Goal: Task Accomplishment & Management: Manage account settings

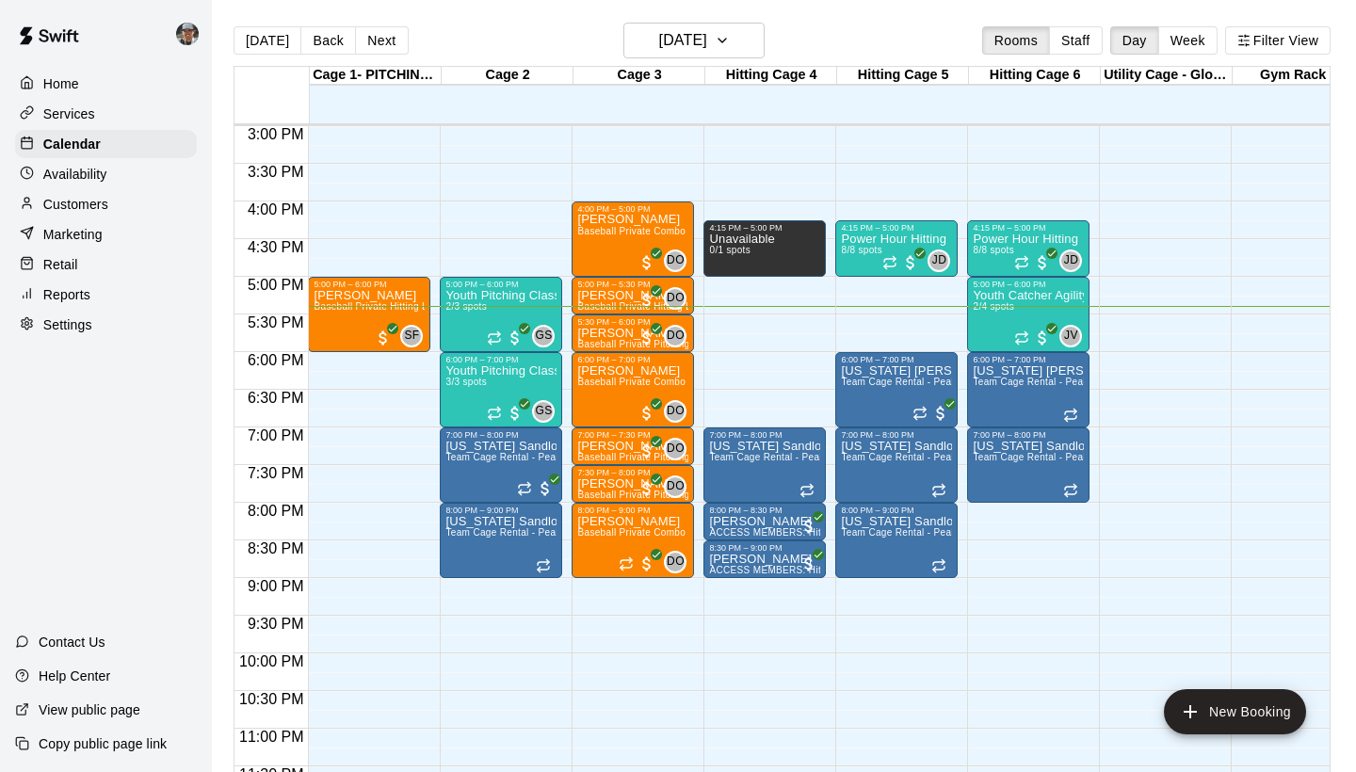
scroll to position [1131, 0]
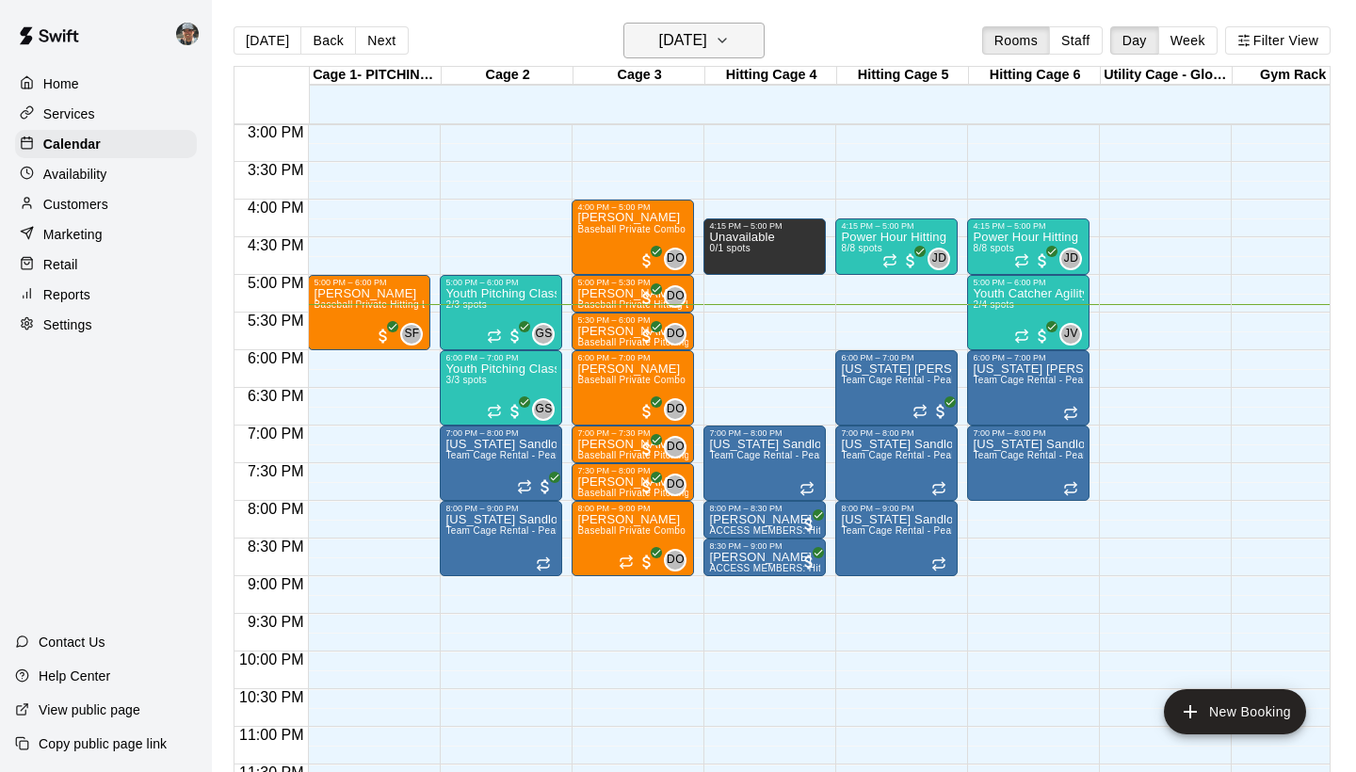
click at [726, 41] on icon "button" at bounding box center [723, 41] width 8 height 4
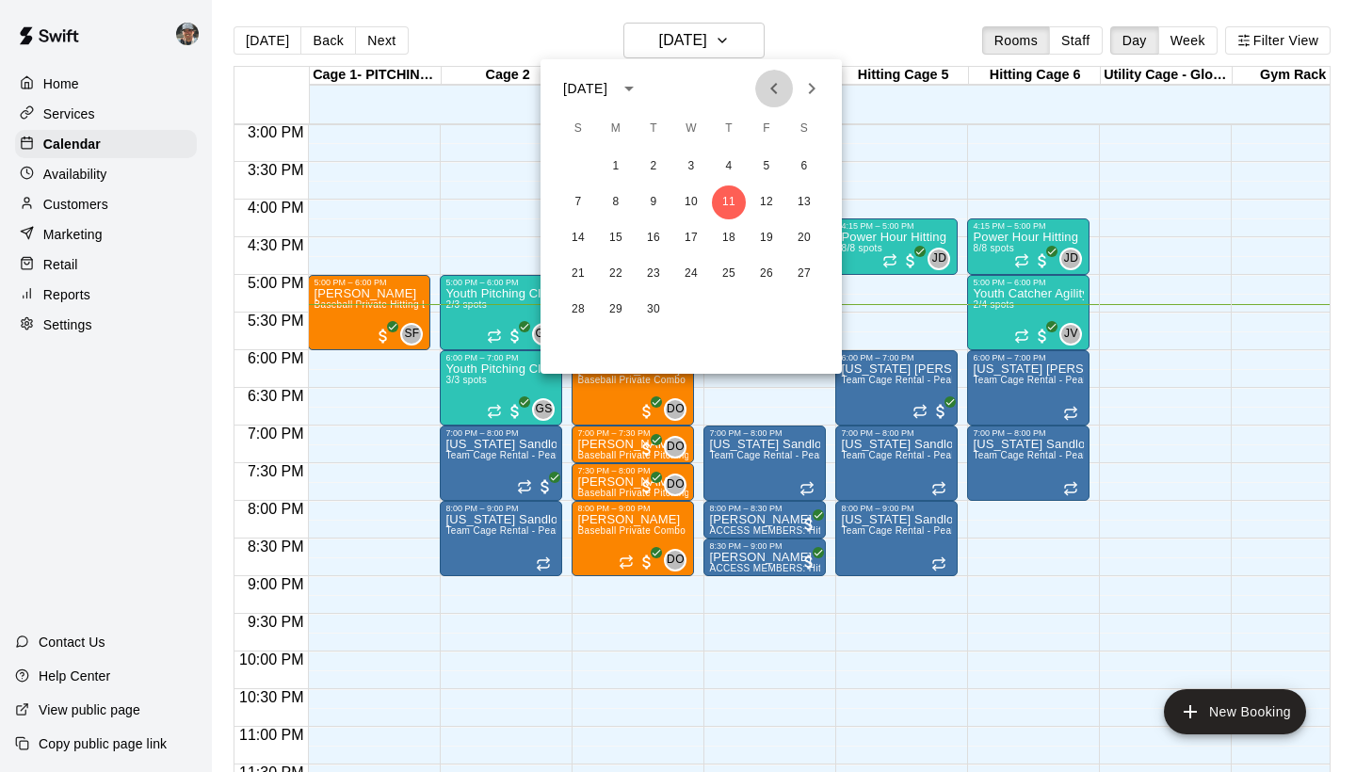
click at [767, 94] on icon "Previous month" at bounding box center [774, 88] width 23 height 23
click at [761, 312] on button "29" at bounding box center [767, 310] width 34 height 34
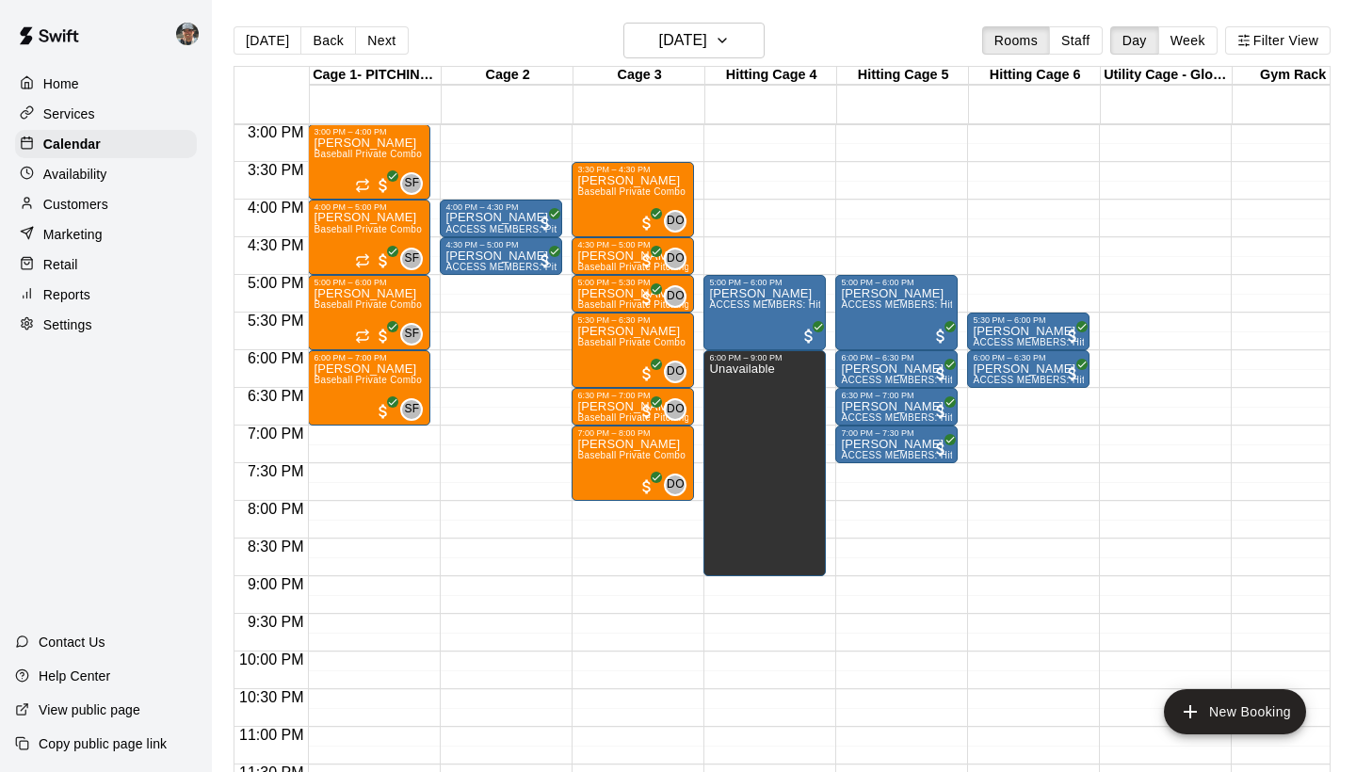
scroll to position [1141, 0]
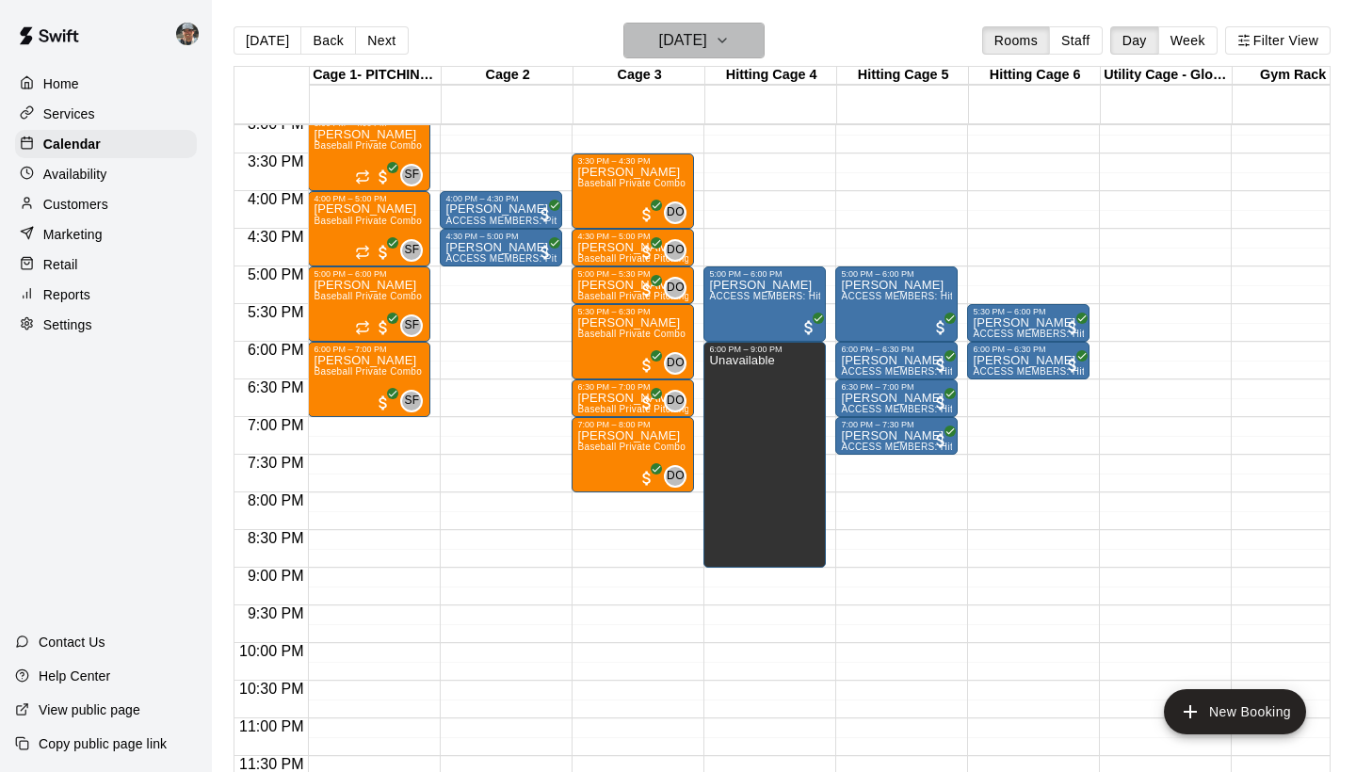
click at [751, 47] on button "[DATE]" at bounding box center [694, 41] width 141 height 36
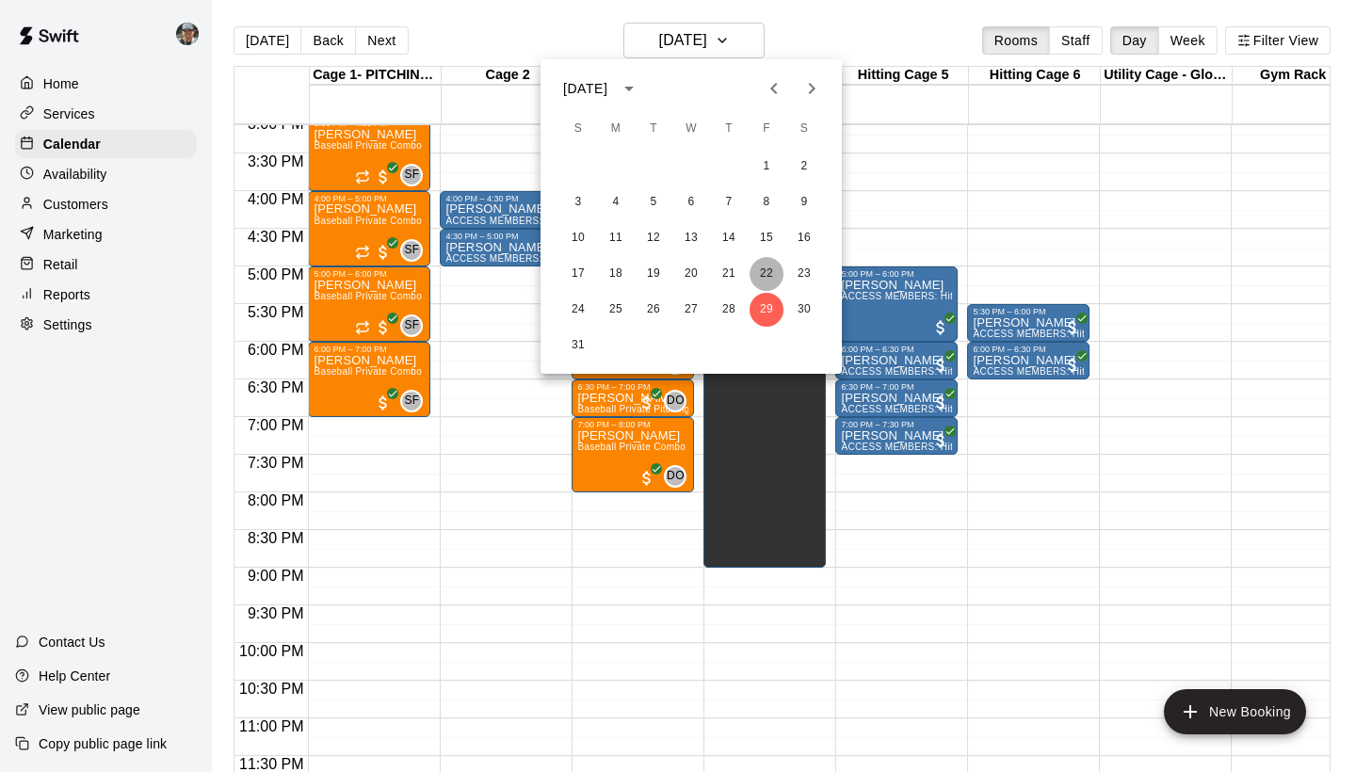
click at [769, 280] on button "22" at bounding box center [767, 274] width 34 height 34
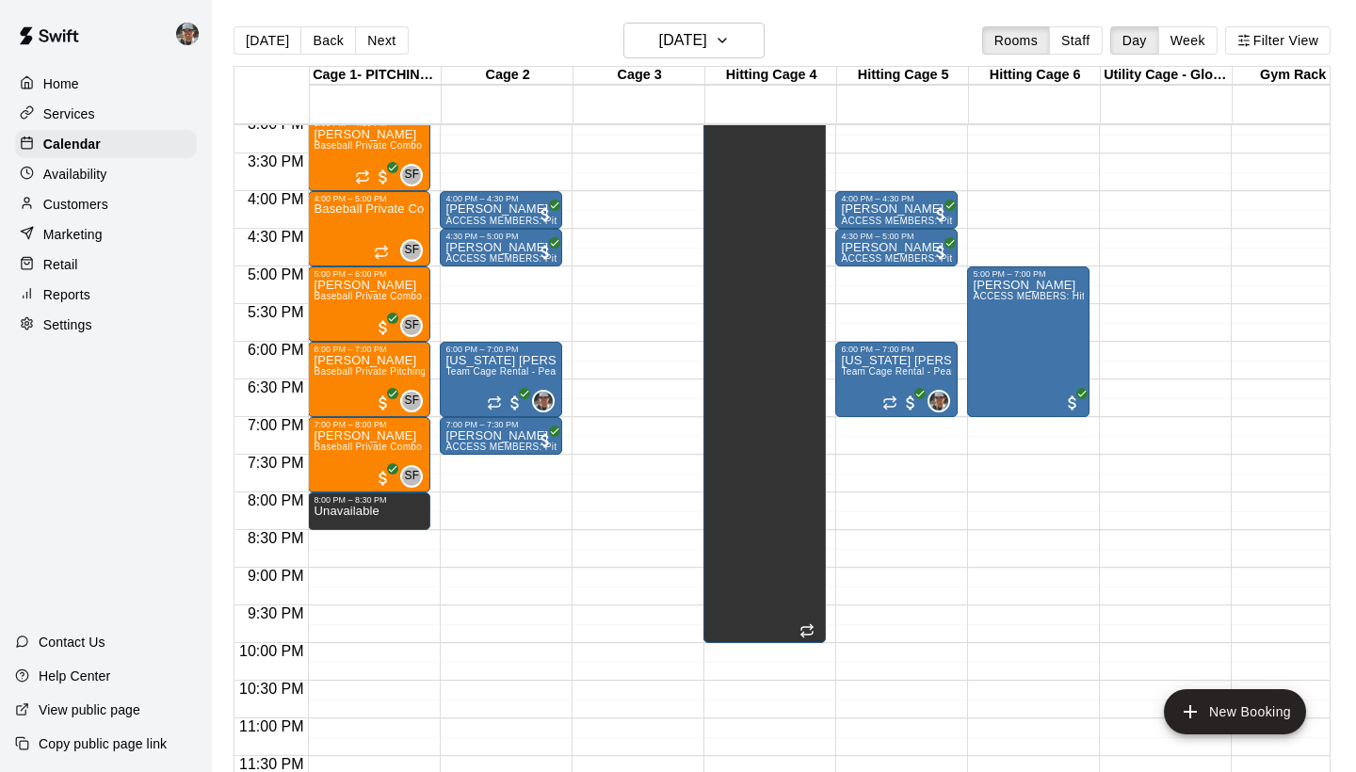
scroll to position [1100, 0]
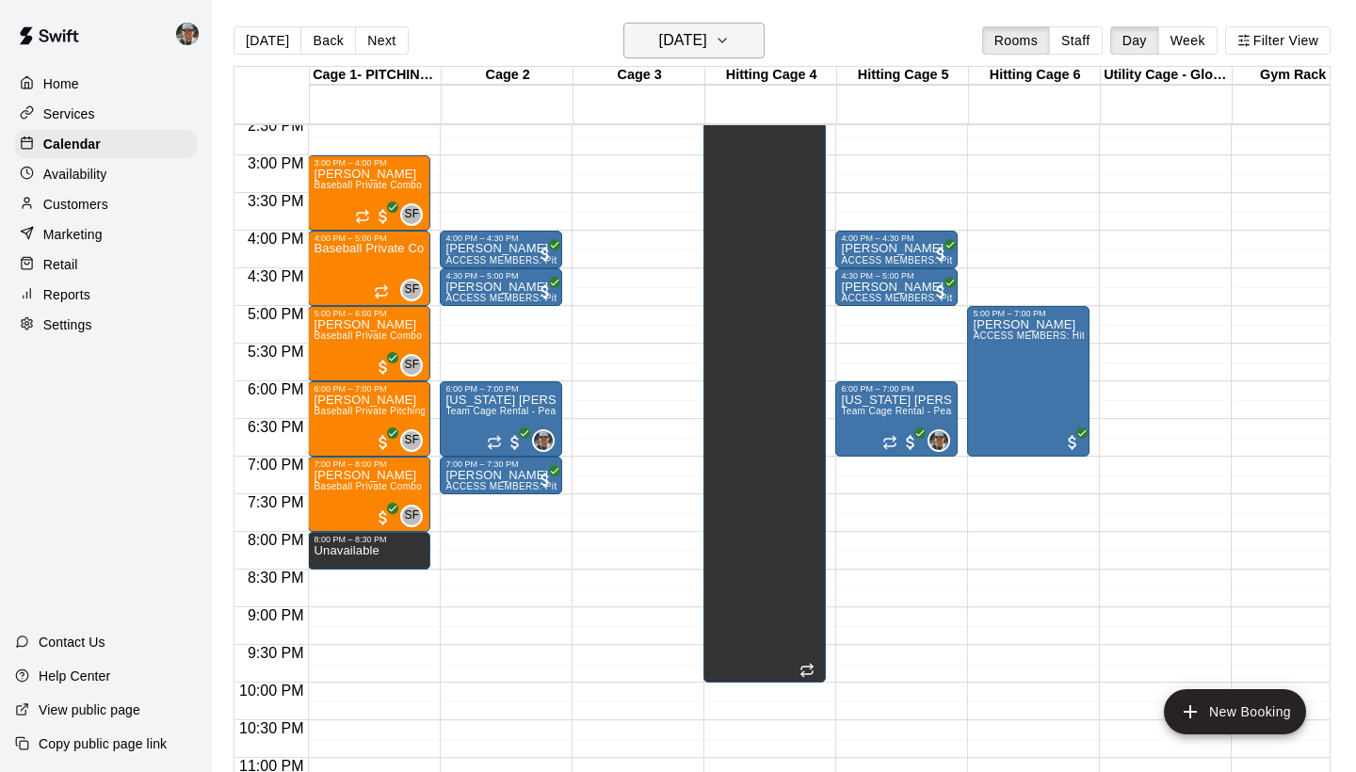
click at [730, 44] on icon "button" at bounding box center [722, 40] width 15 height 23
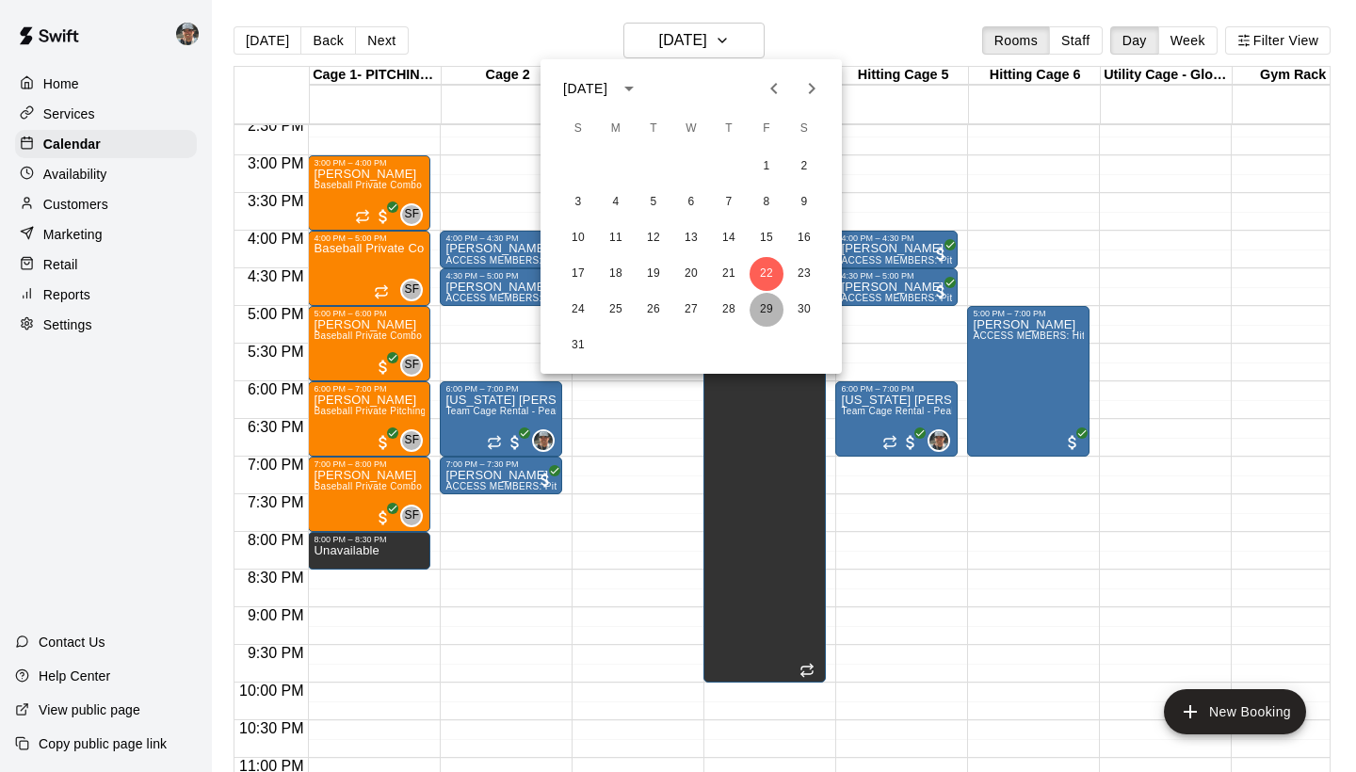
click at [756, 307] on button "29" at bounding box center [767, 310] width 34 height 34
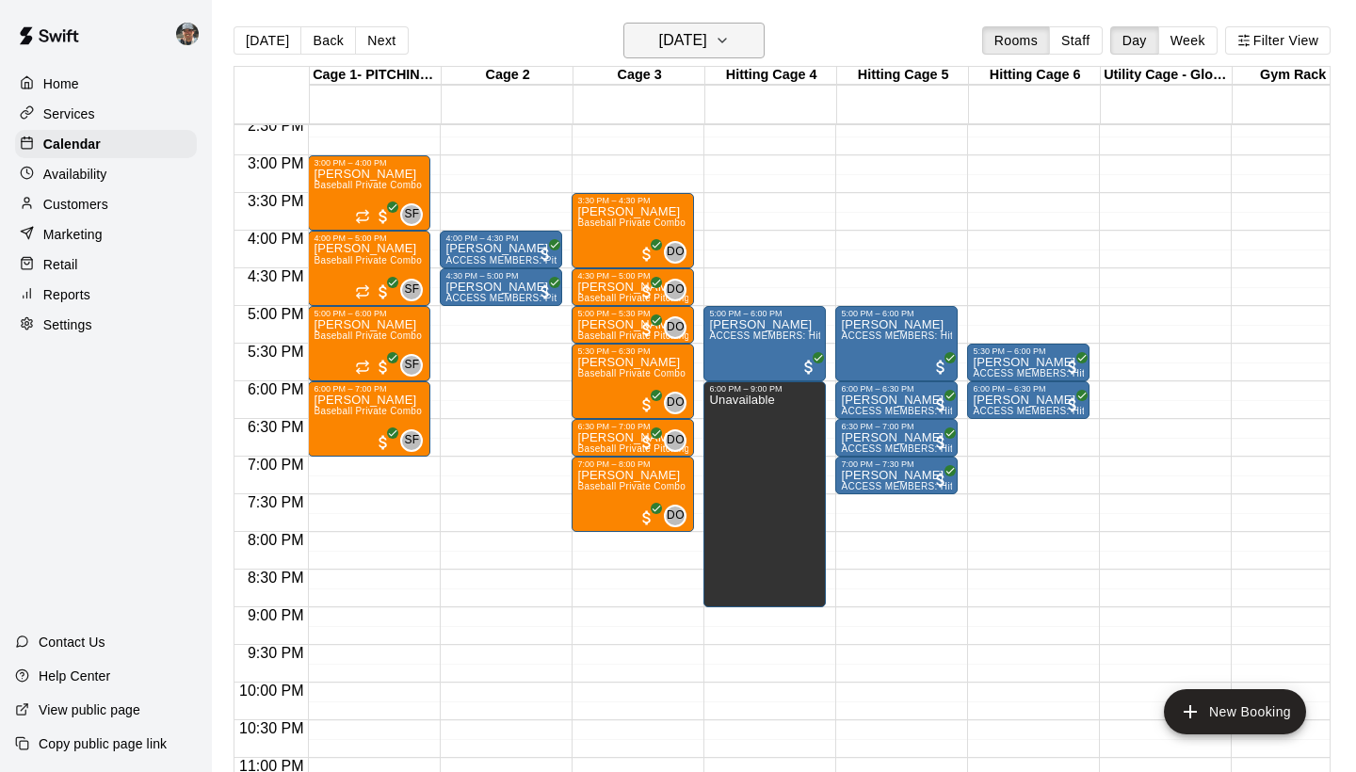
click at [730, 34] on icon "button" at bounding box center [722, 40] width 15 height 23
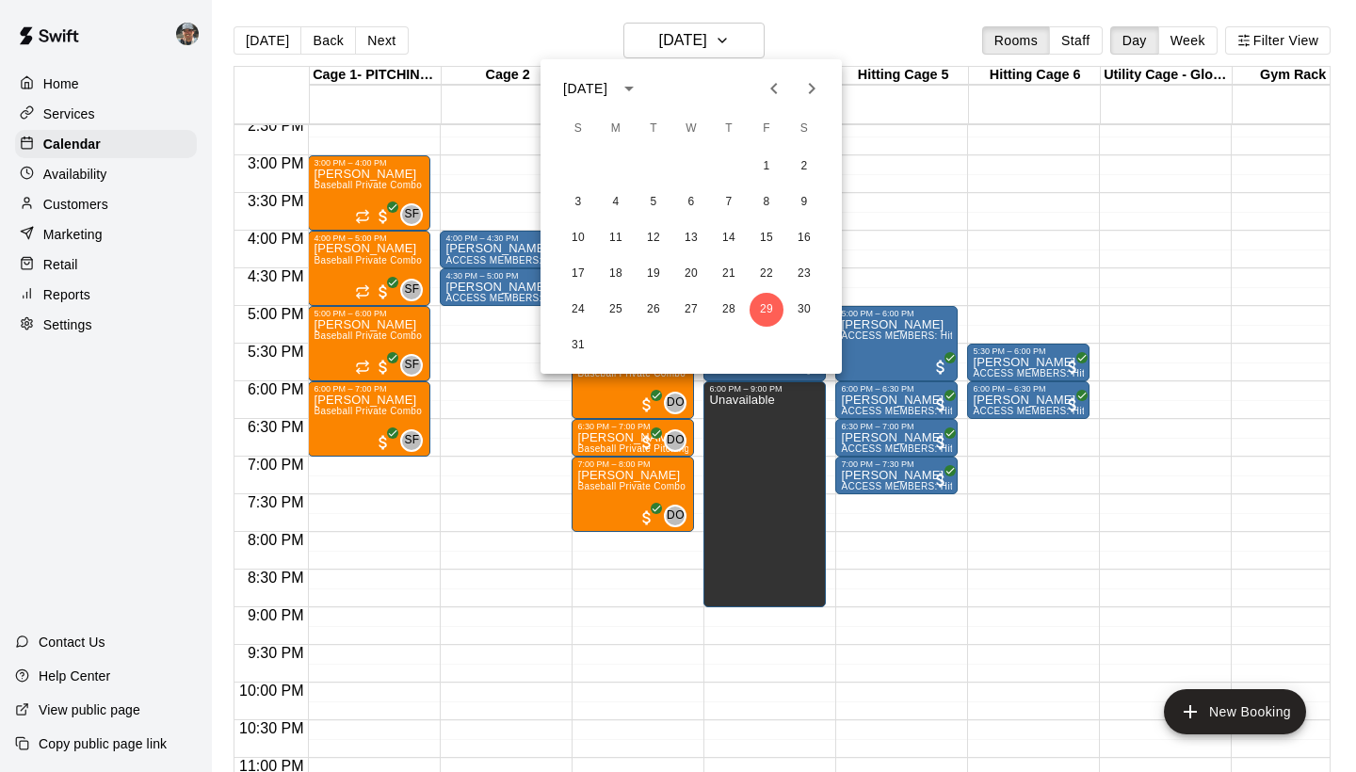
click at [810, 95] on icon "Next month" at bounding box center [812, 88] width 23 height 23
click at [761, 198] on button "12" at bounding box center [767, 203] width 34 height 34
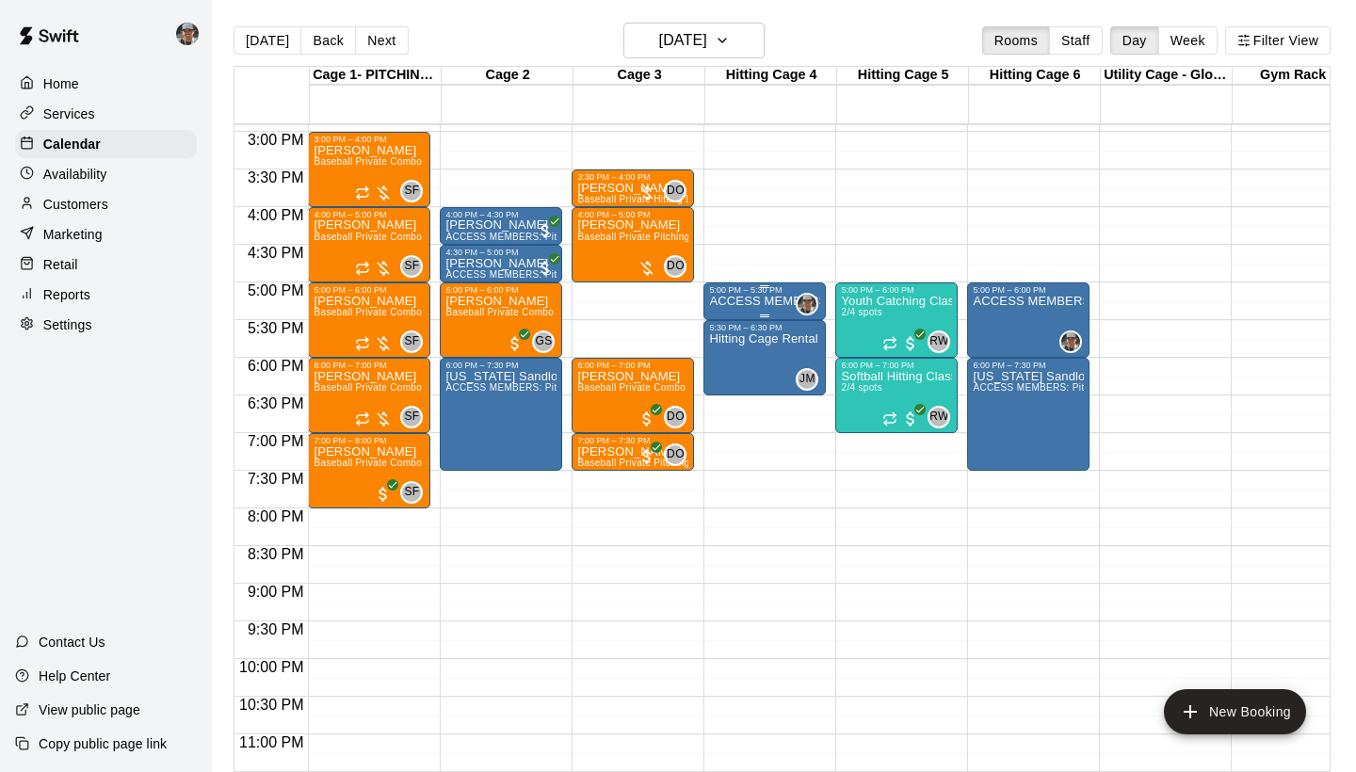
scroll to position [1094, 0]
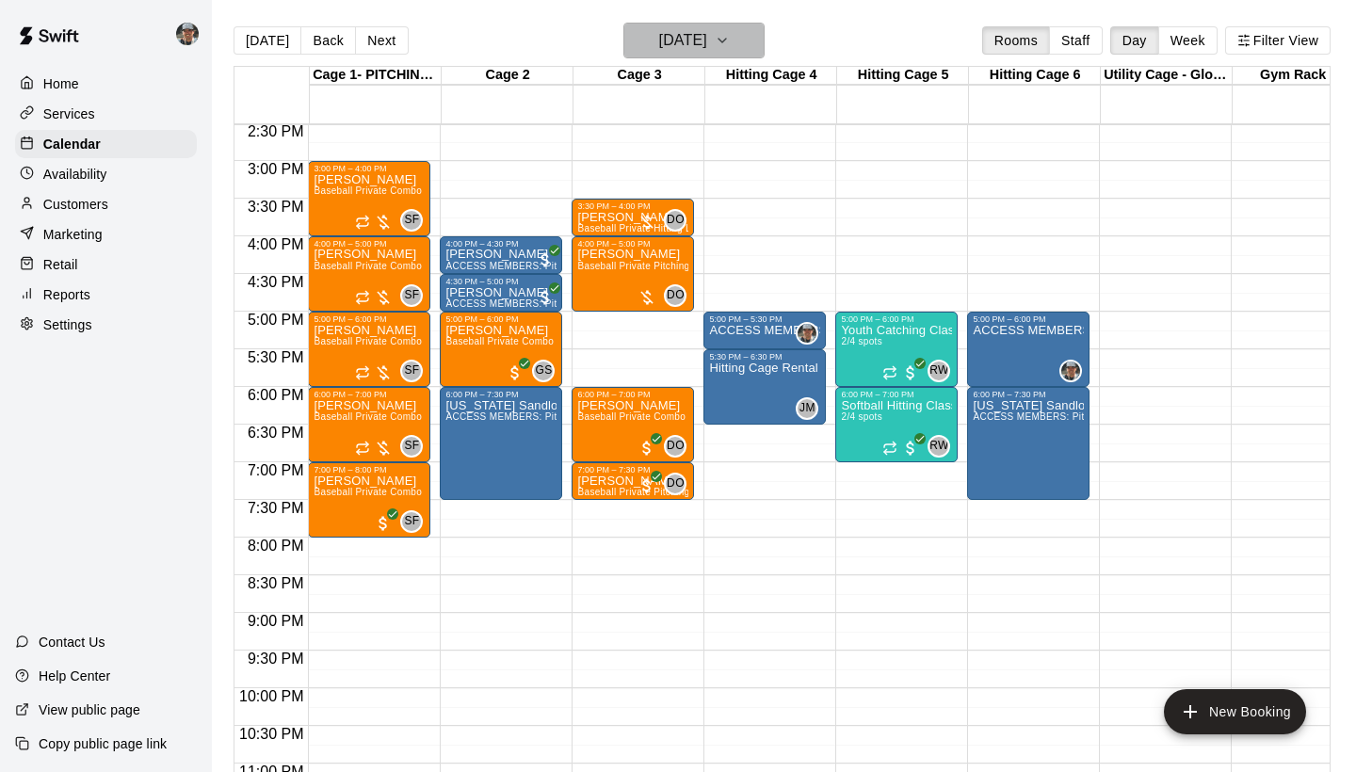
click at [730, 41] on icon "button" at bounding box center [722, 40] width 15 height 23
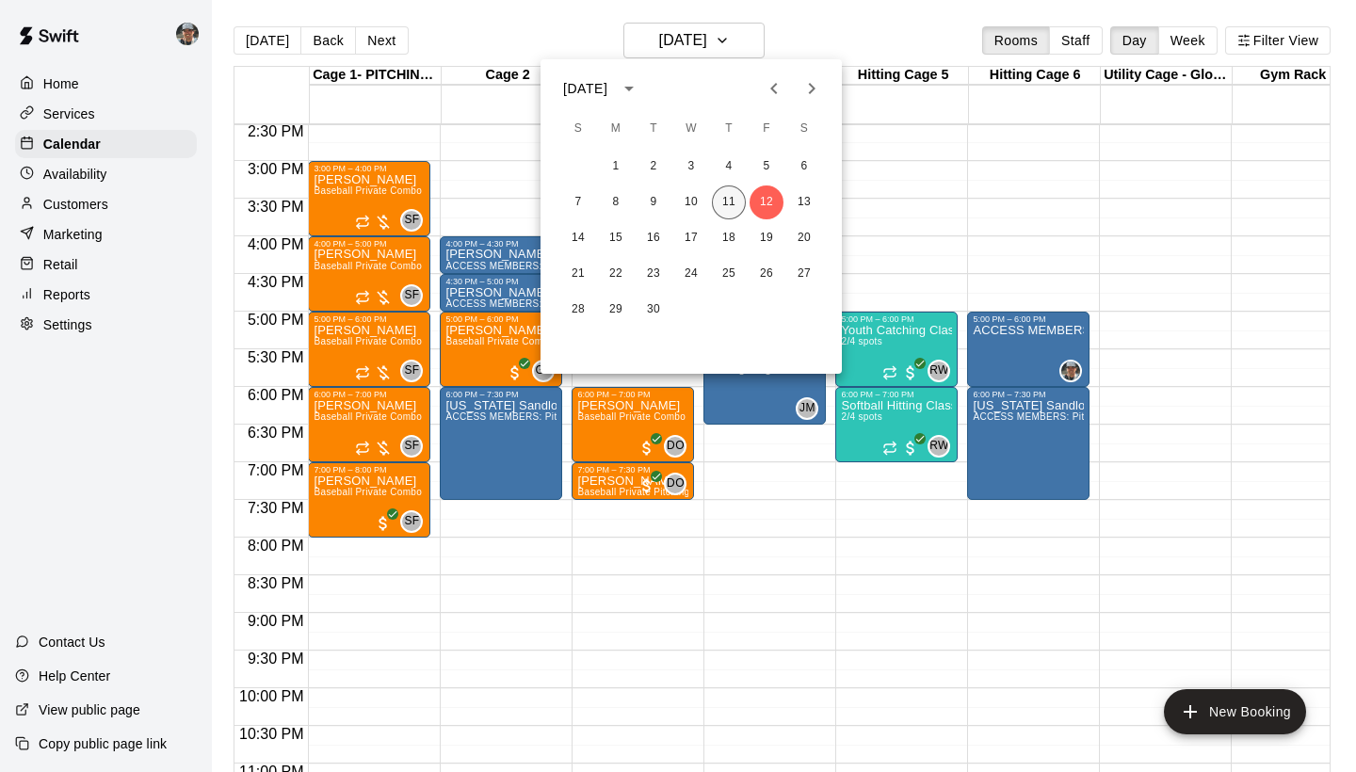
click at [736, 205] on button "11" at bounding box center [729, 203] width 34 height 34
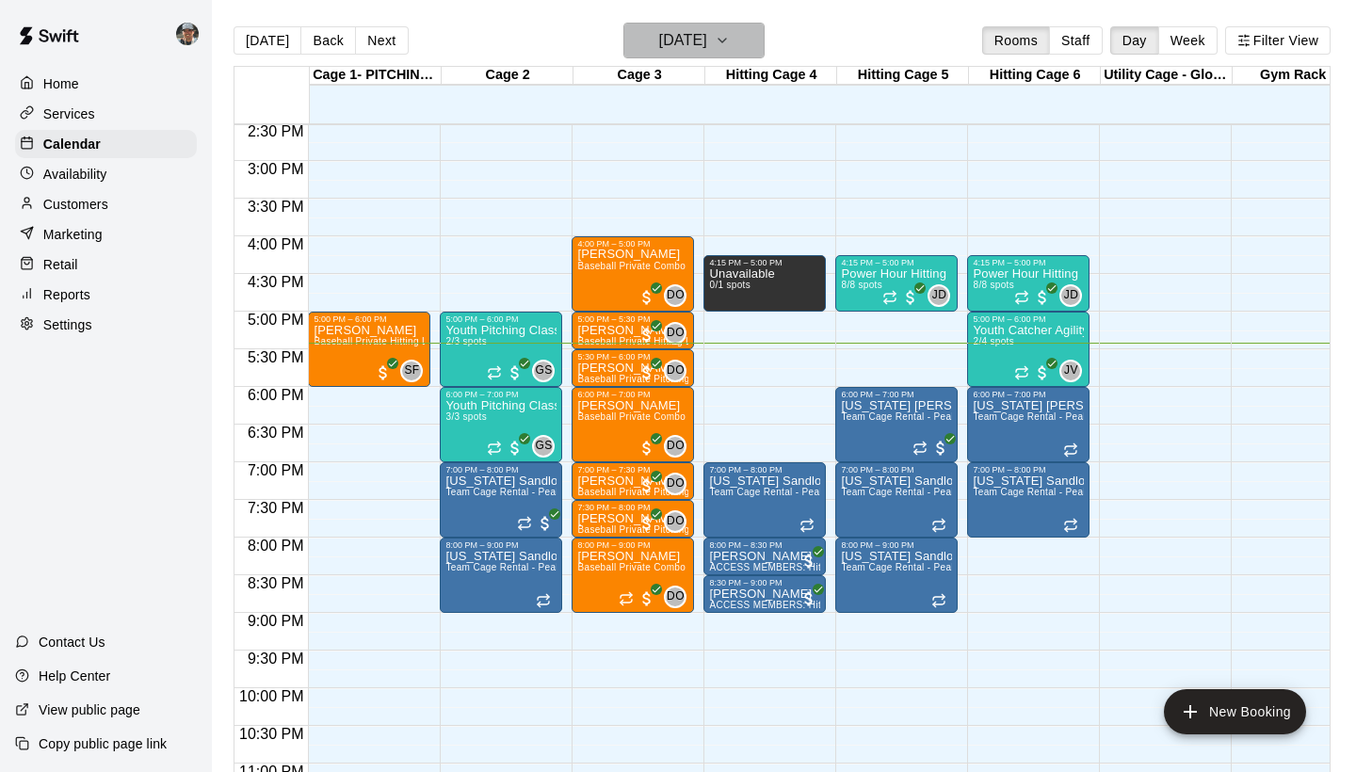
click at [730, 29] on icon "button" at bounding box center [722, 40] width 15 height 23
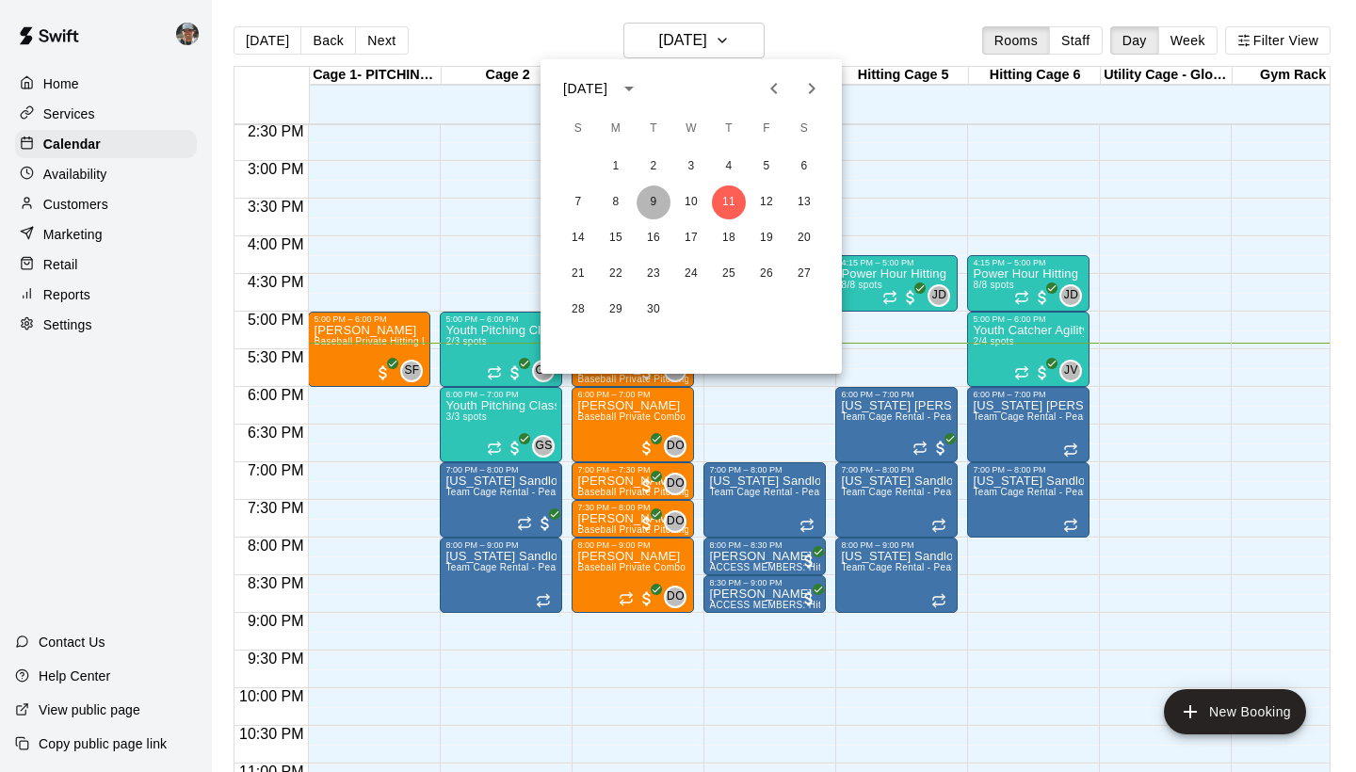
click at [656, 213] on button "9" at bounding box center [654, 203] width 34 height 34
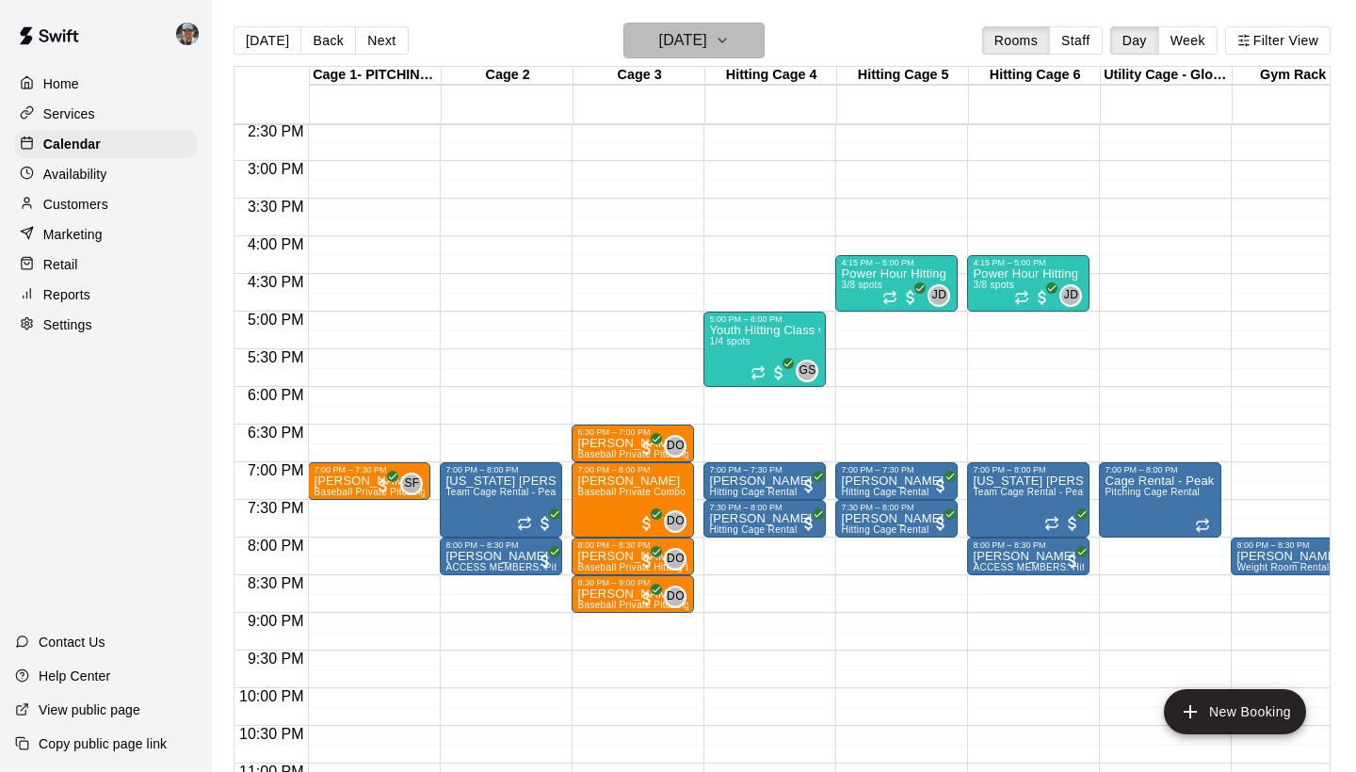
click at [730, 44] on icon "button" at bounding box center [722, 40] width 15 height 23
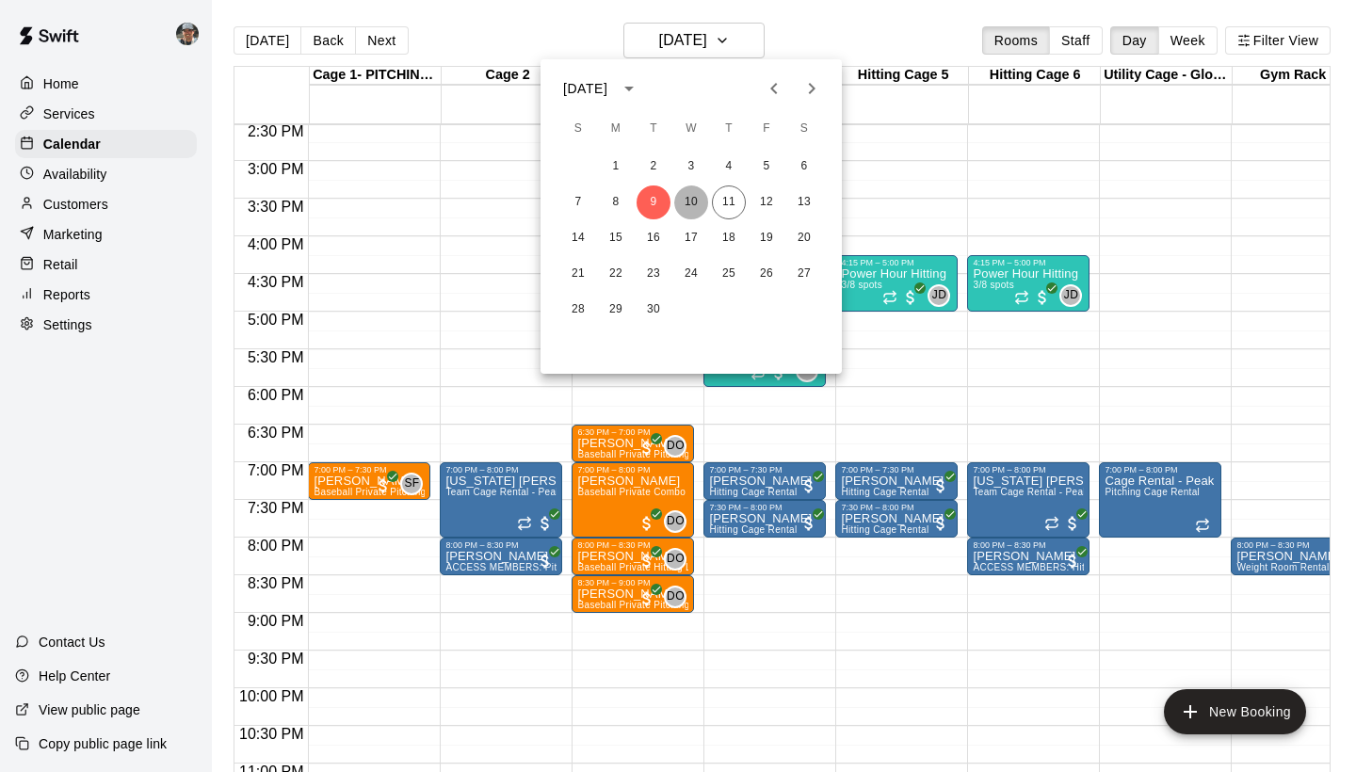
click at [688, 201] on button "10" at bounding box center [691, 203] width 34 height 34
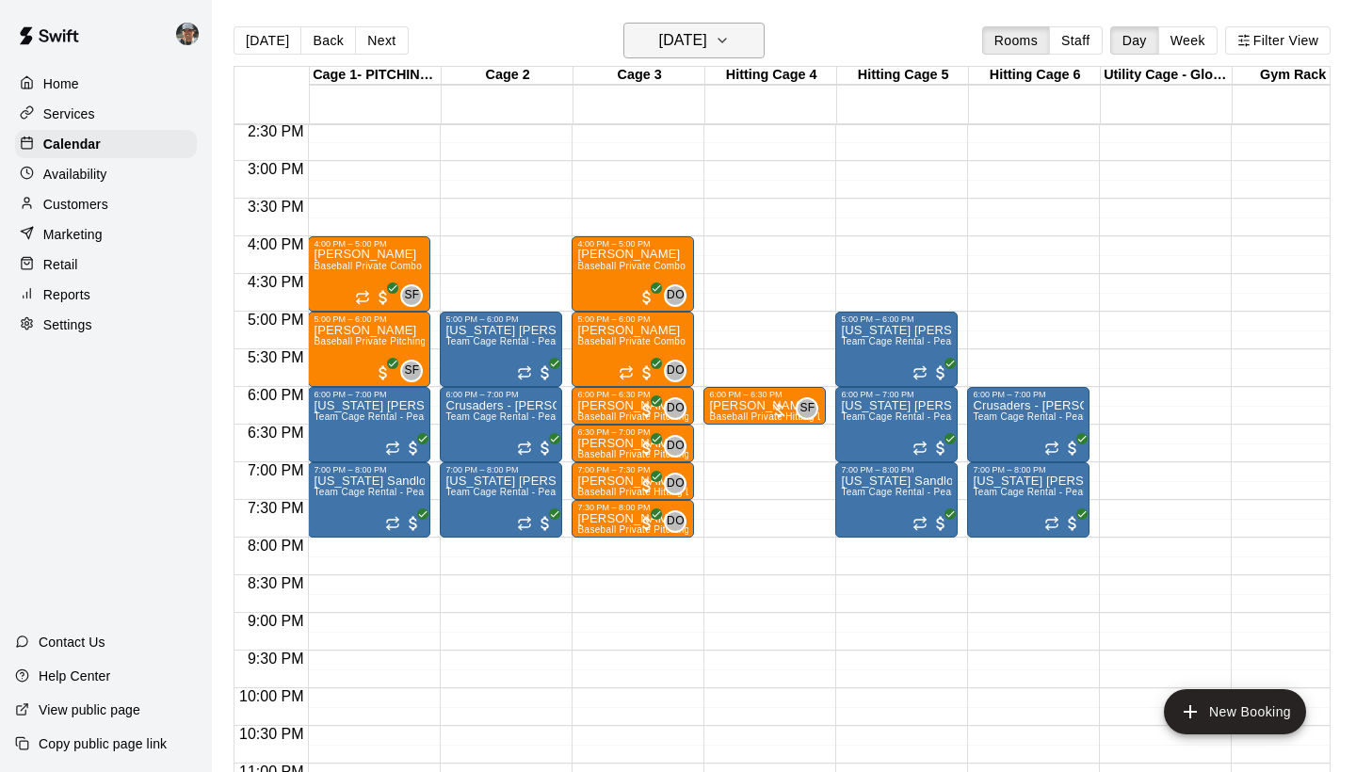
click at [765, 36] on button "[DATE]" at bounding box center [694, 41] width 141 height 36
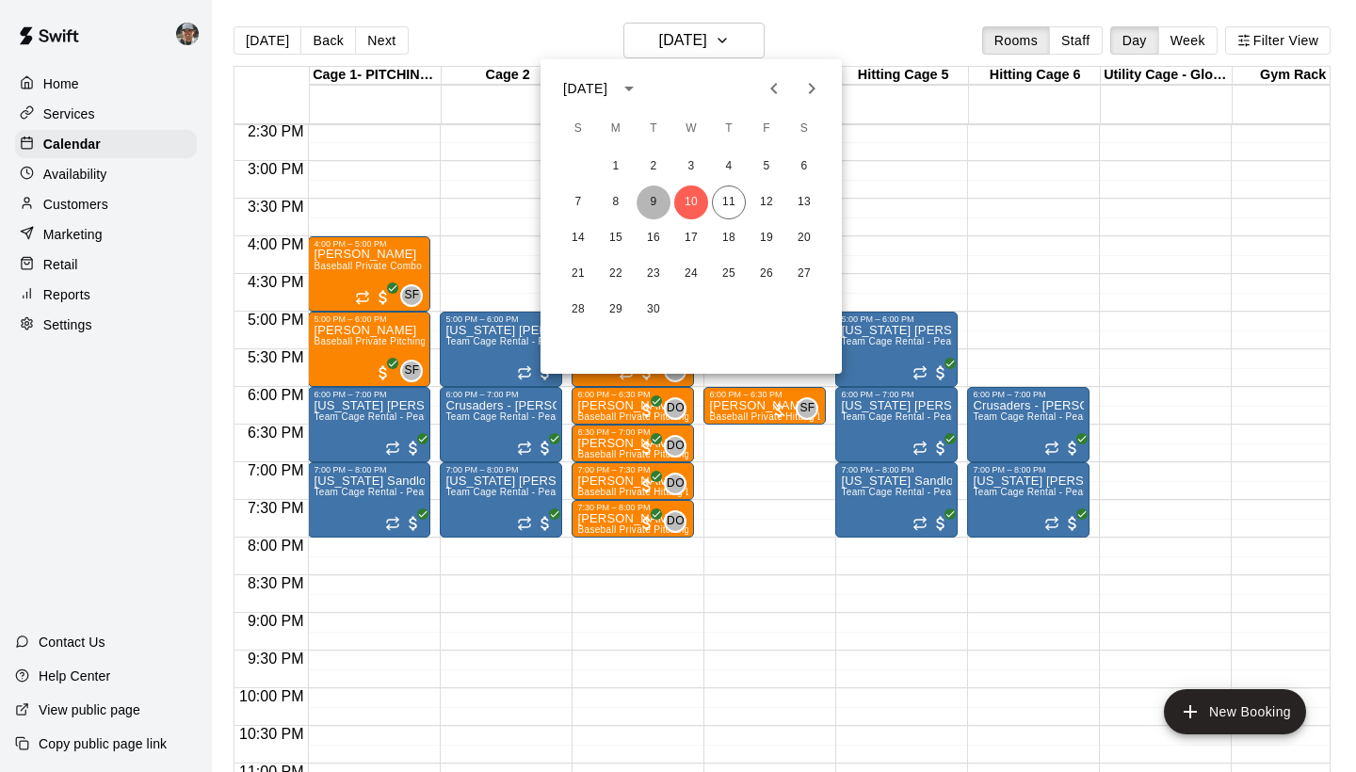
click at [654, 193] on button "9" at bounding box center [654, 203] width 34 height 34
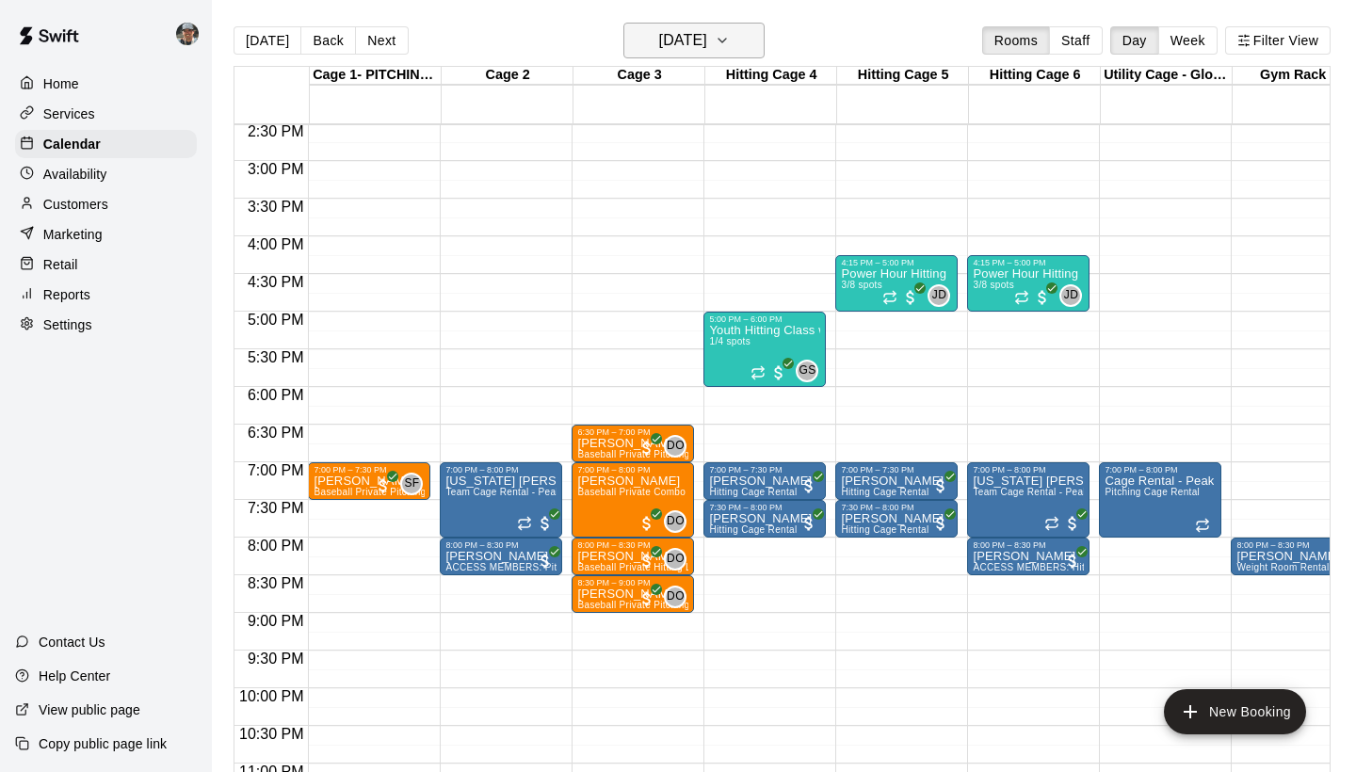
click at [730, 37] on icon "button" at bounding box center [722, 40] width 15 height 23
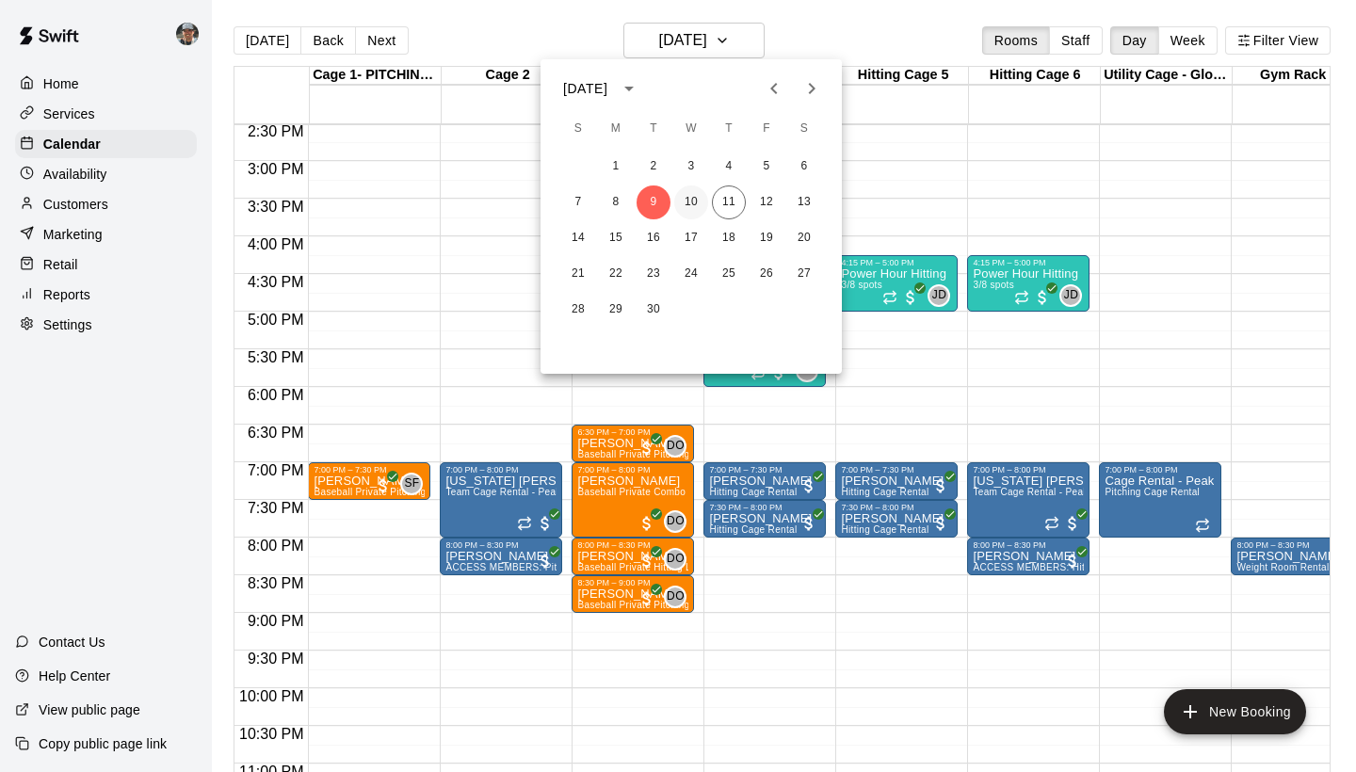
click at [690, 208] on button "10" at bounding box center [691, 203] width 34 height 34
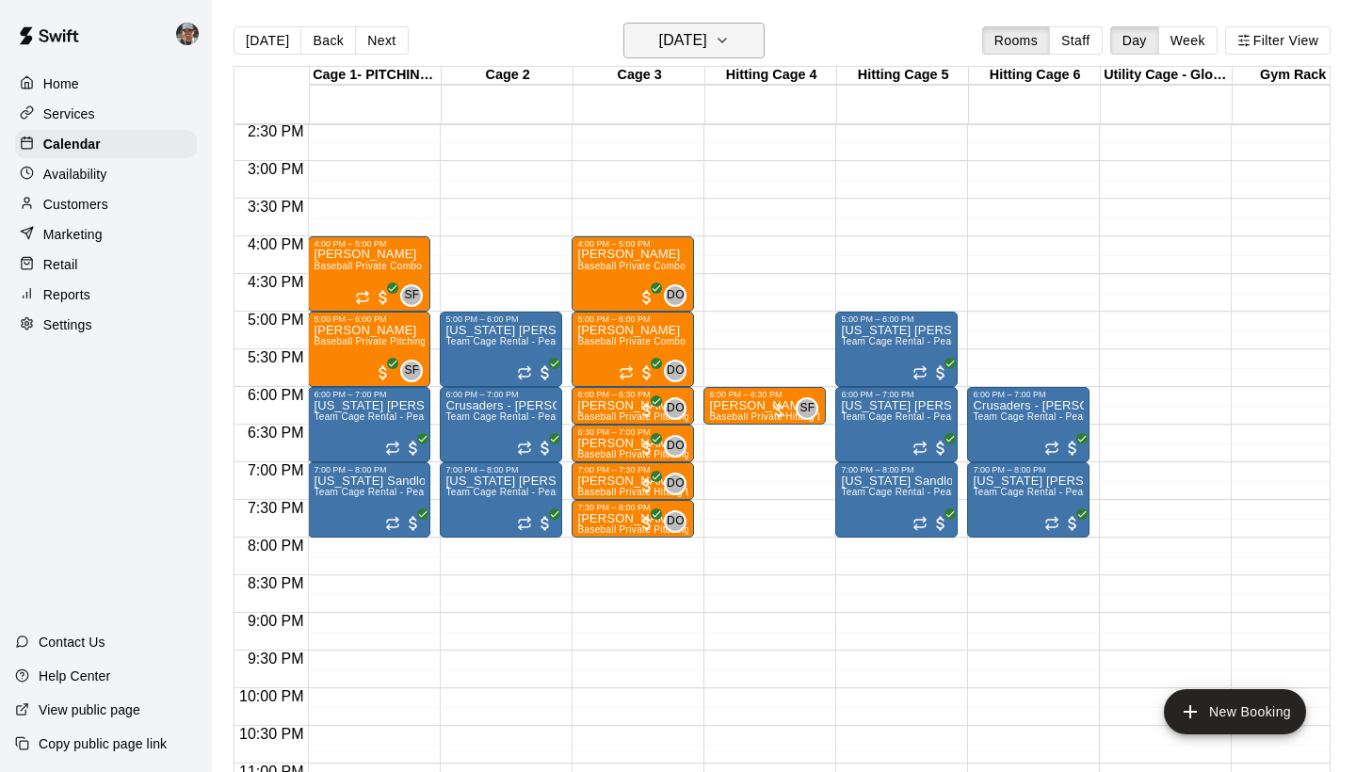
click at [730, 39] on icon "button" at bounding box center [722, 40] width 15 height 23
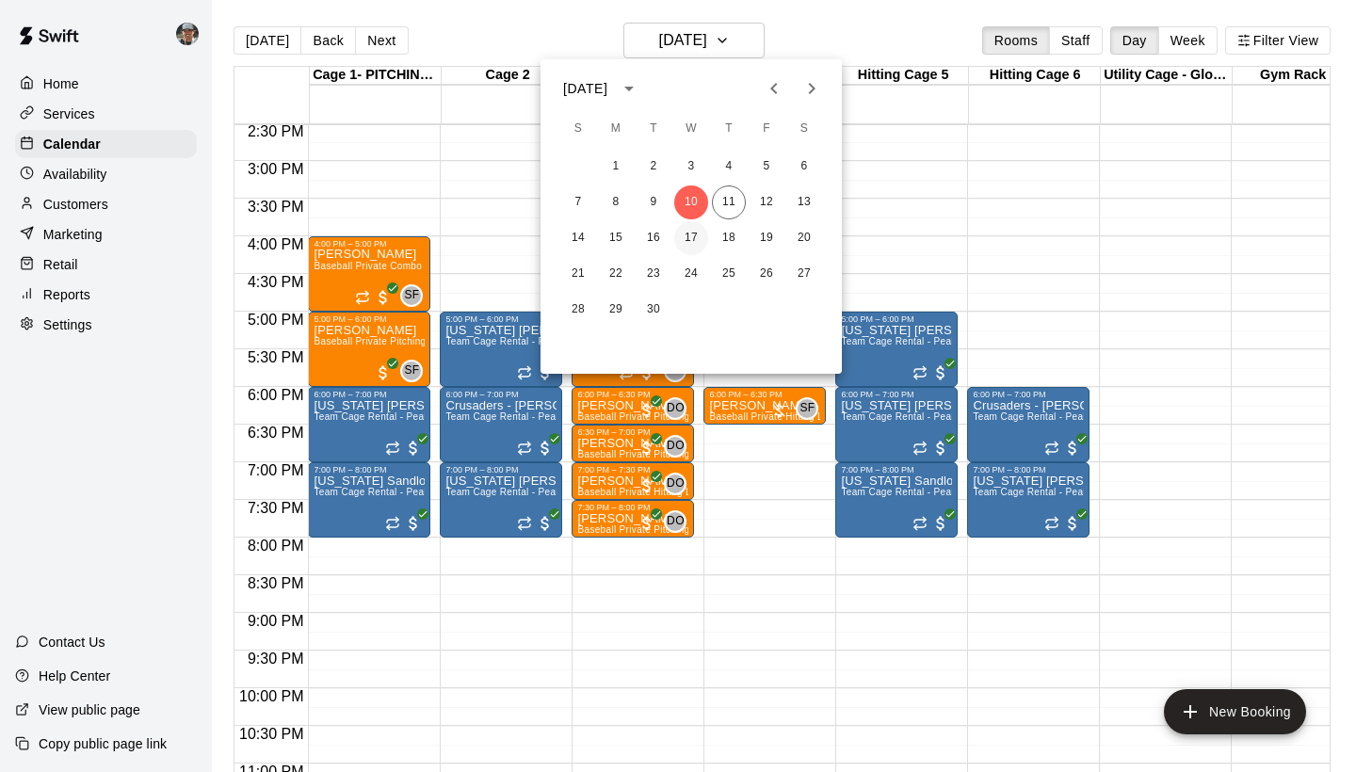
click at [689, 237] on button "17" at bounding box center [691, 238] width 34 height 34
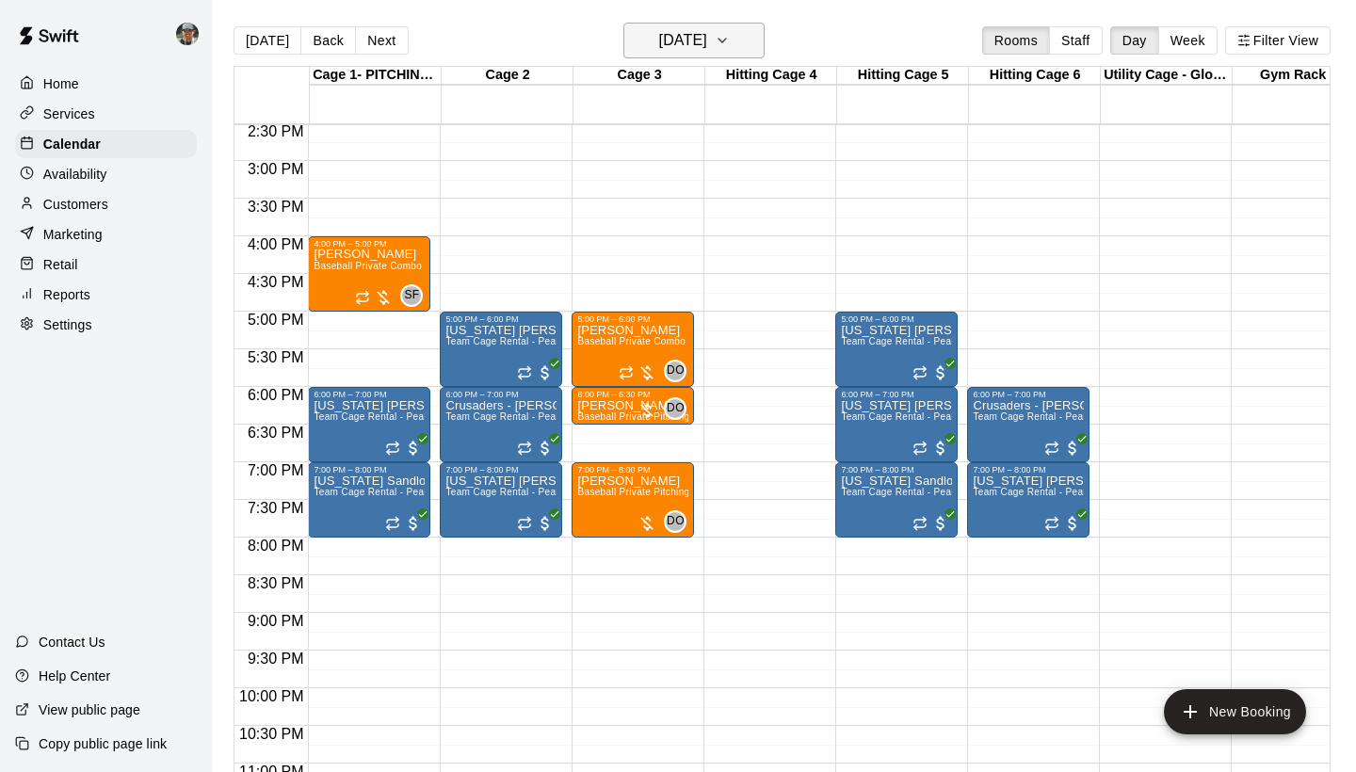
click at [730, 51] on icon "button" at bounding box center [722, 40] width 15 height 23
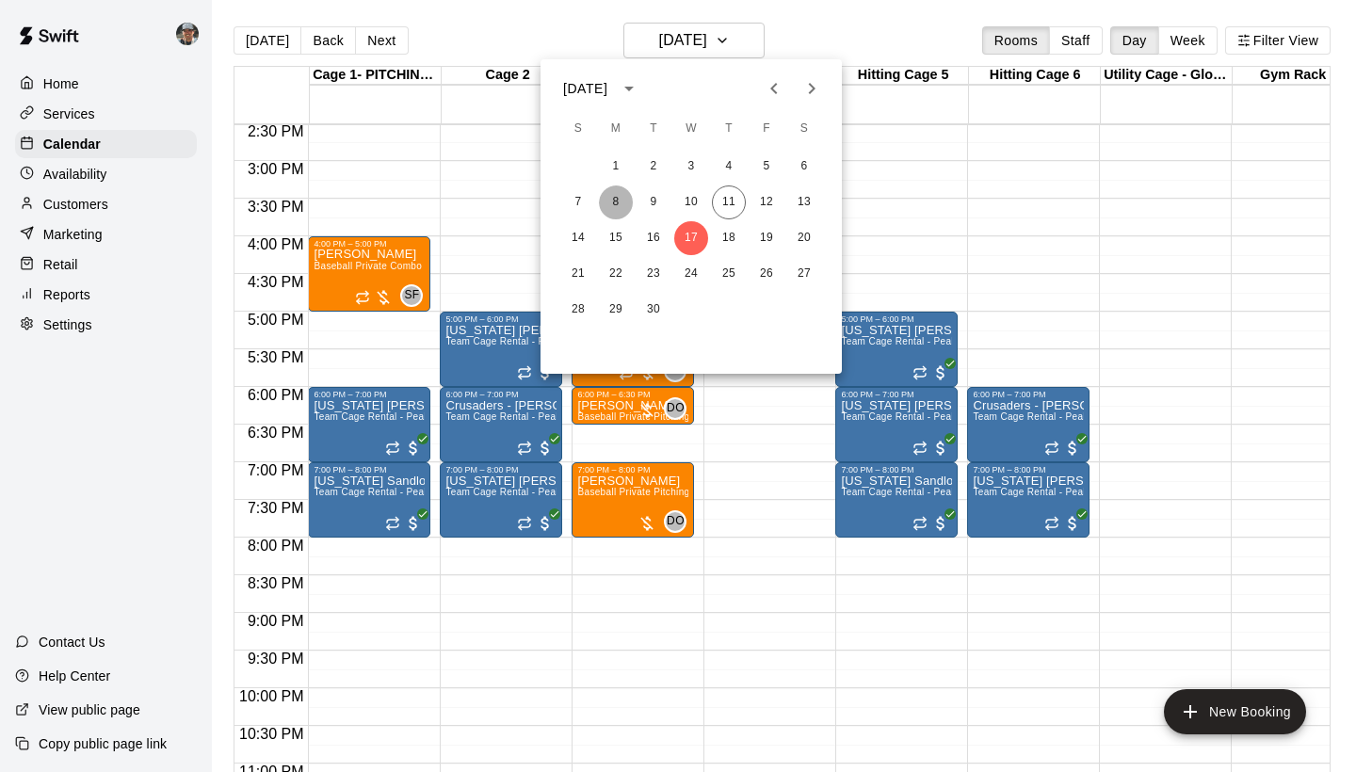
click at [617, 198] on button "8" at bounding box center [616, 203] width 34 height 34
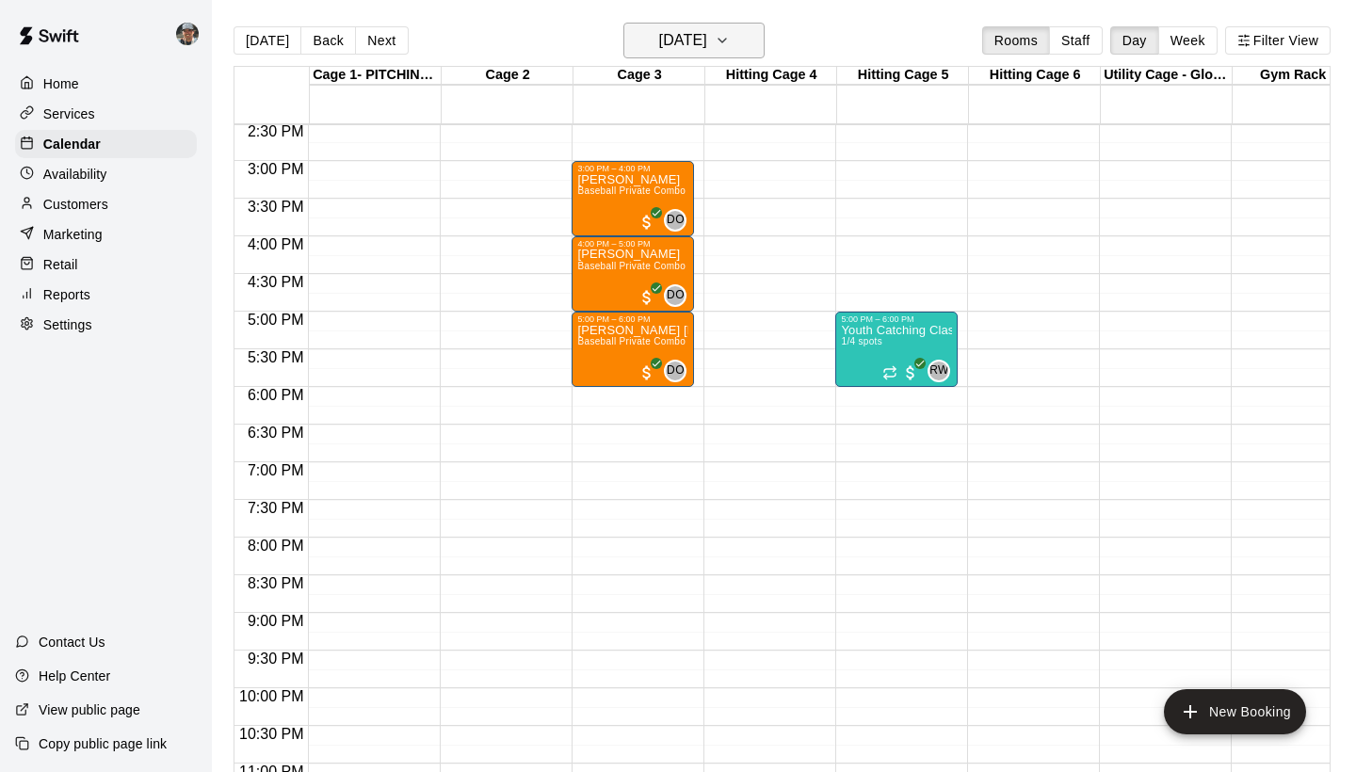
click at [730, 36] on icon "button" at bounding box center [722, 40] width 15 height 23
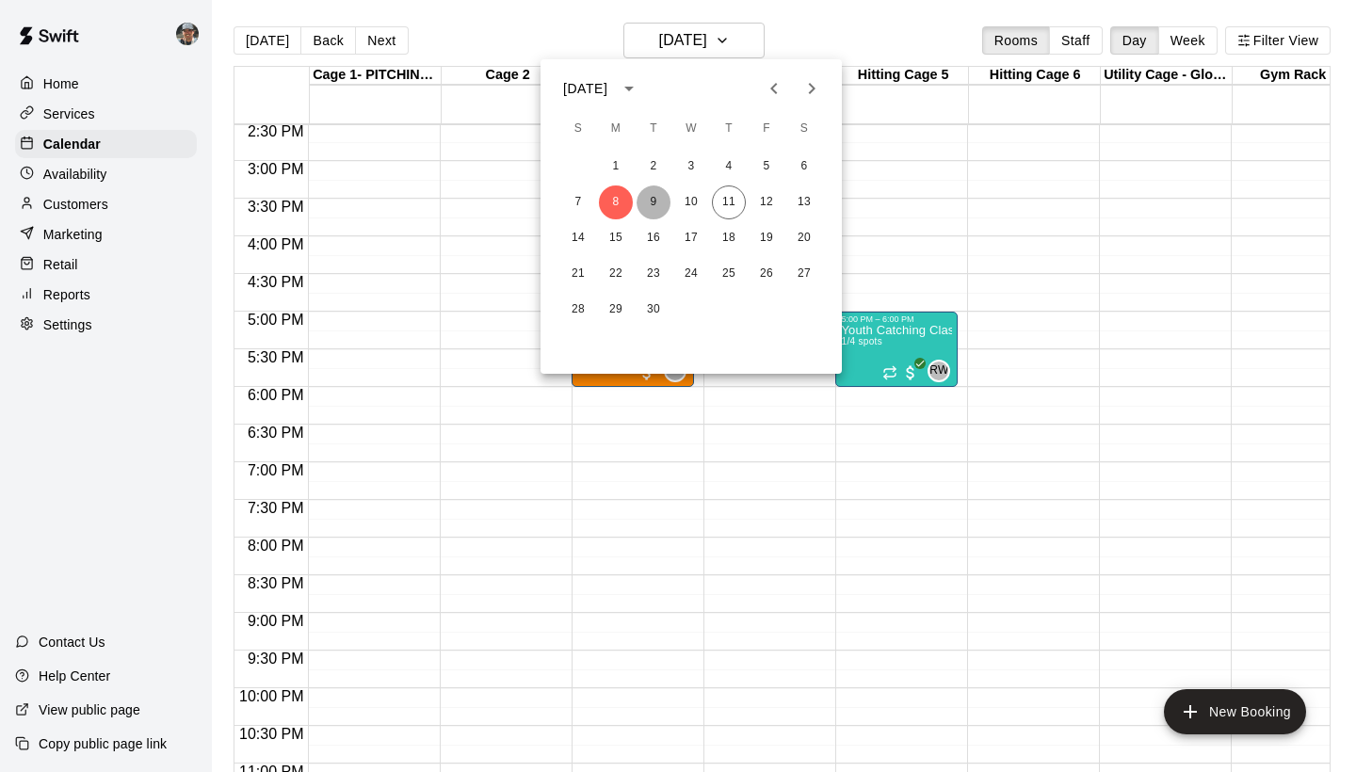
click at [653, 202] on button "9" at bounding box center [654, 203] width 34 height 34
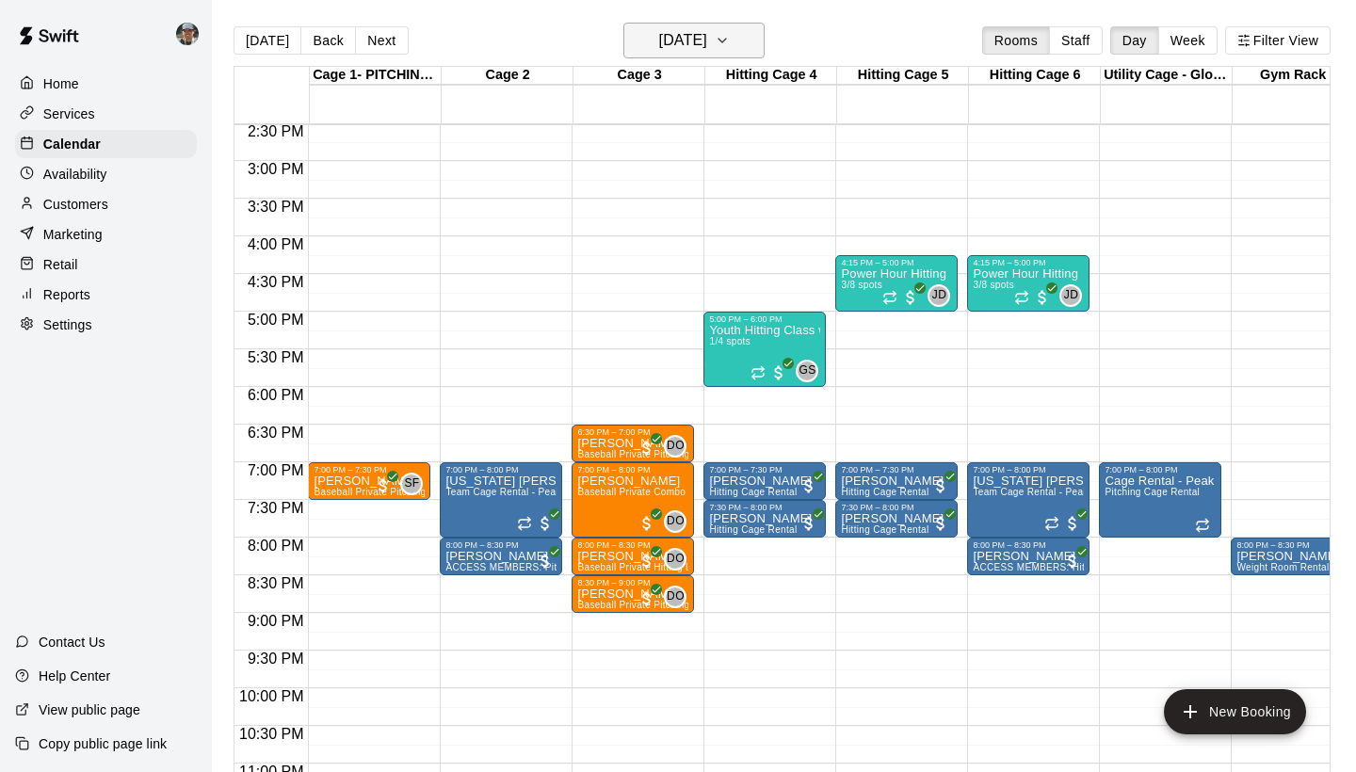
click at [730, 37] on icon "button" at bounding box center [722, 40] width 15 height 23
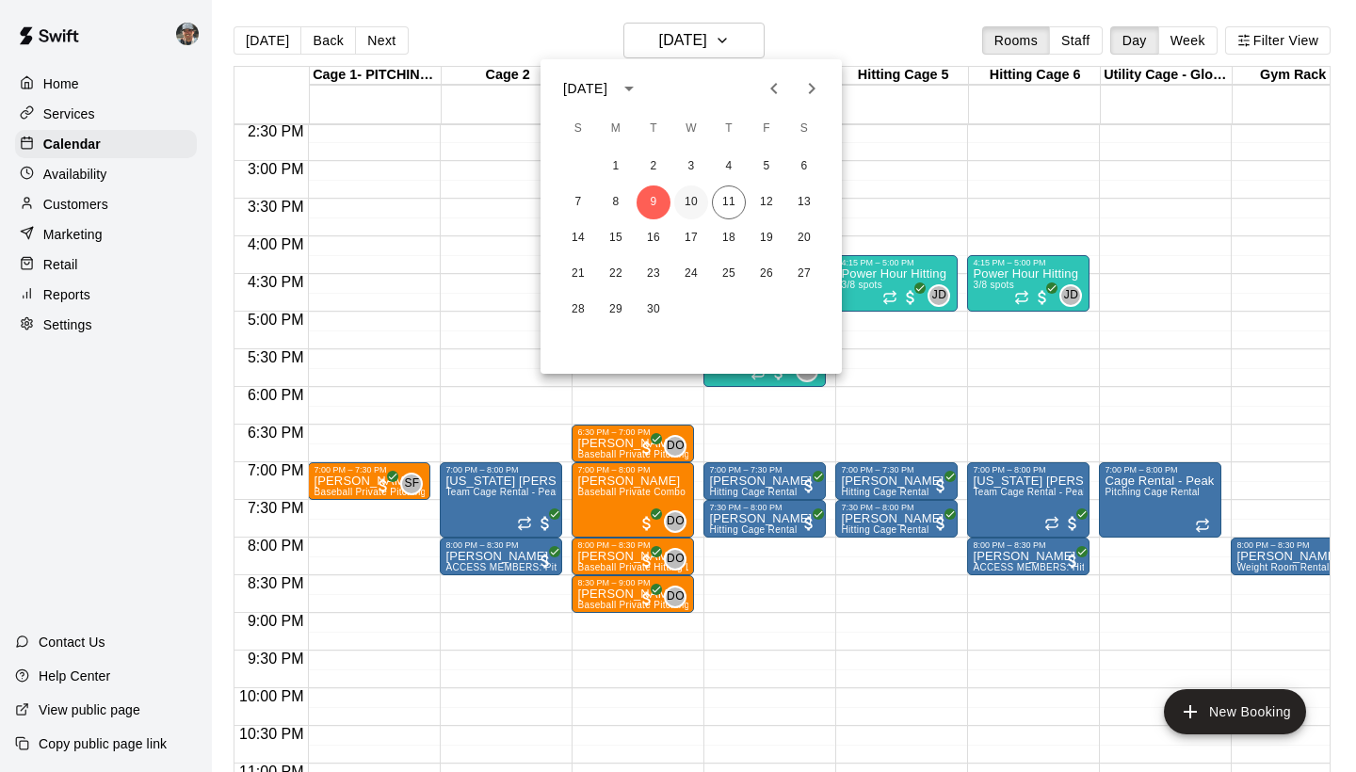
click at [694, 193] on button "10" at bounding box center [691, 203] width 34 height 34
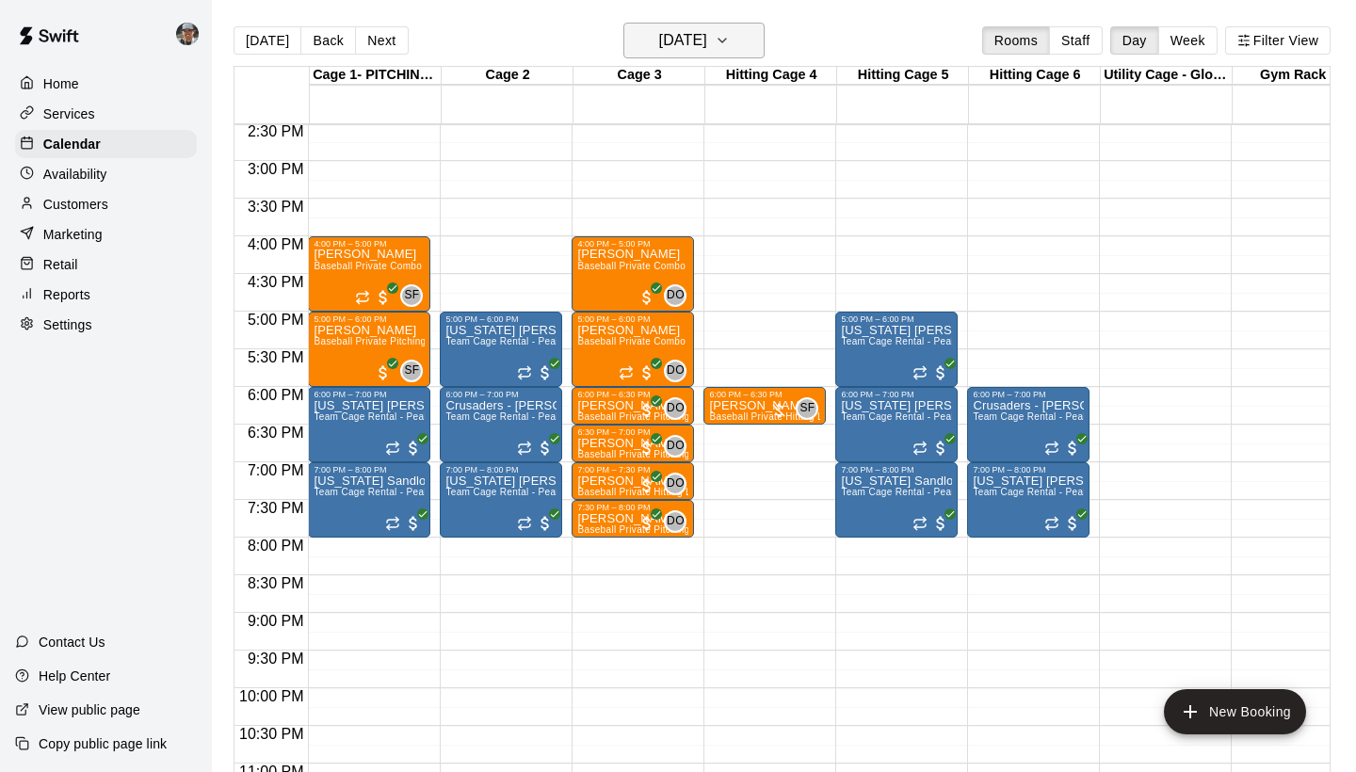
click at [730, 43] on icon "button" at bounding box center [722, 40] width 15 height 23
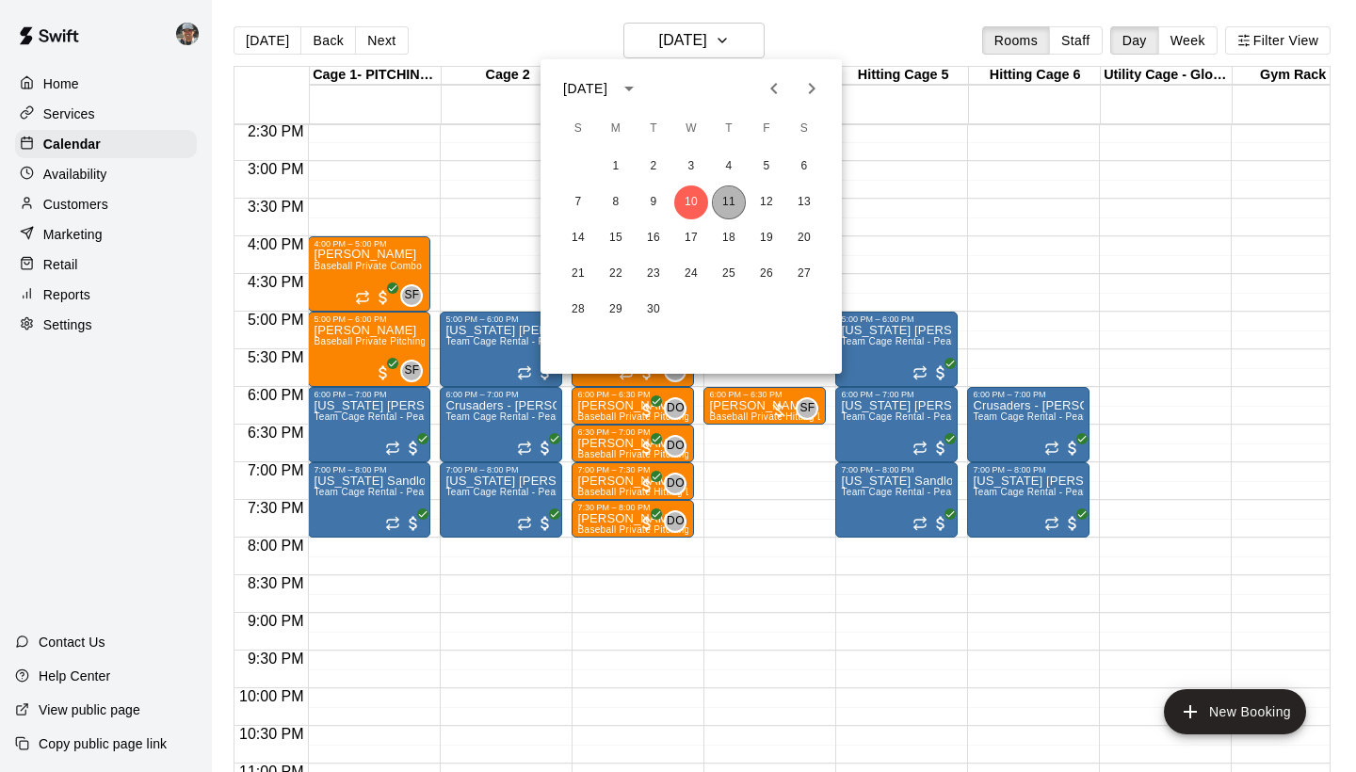
click at [731, 200] on button "11" at bounding box center [729, 203] width 34 height 34
